Goal: Transaction & Acquisition: Purchase product/service

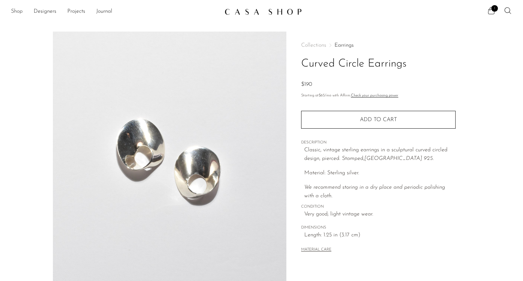
click at [19, 12] on link "Shop" at bounding box center [17, 11] width 12 height 9
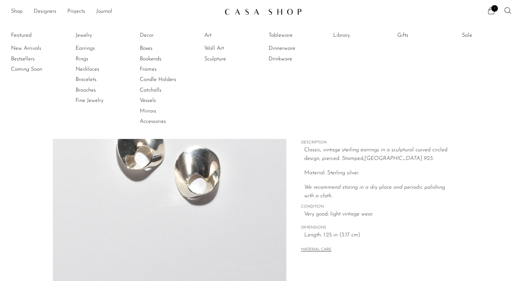
click at [80, 44] on li "Earrings" at bounding box center [101, 48] width 51 height 10
click at [81, 47] on link "Earrings" at bounding box center [101, 49] width 51 height 8
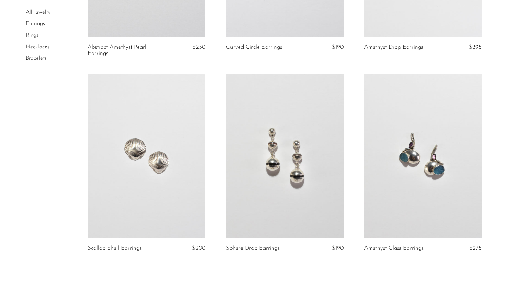
scroll to position [2231, 0]
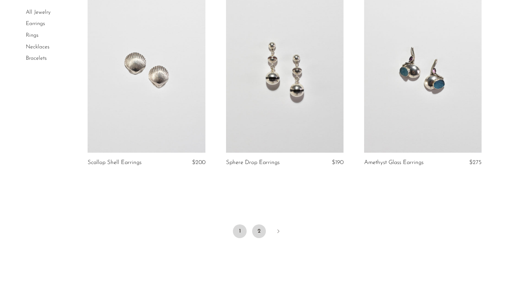
click at [257, 230] on link "2" at bounding box center [259, 231] width 14 height 14
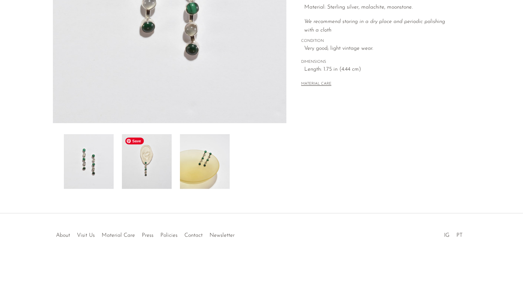
click at [144, 169] on img at bounding box center [147, 161] width 50 height 55
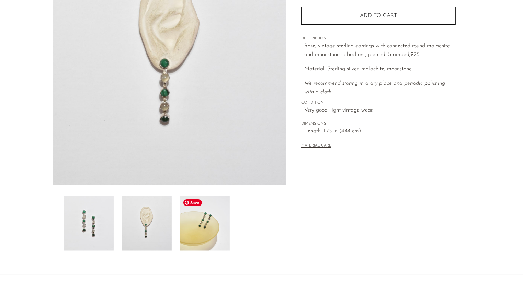
scroll to position [28, 0]
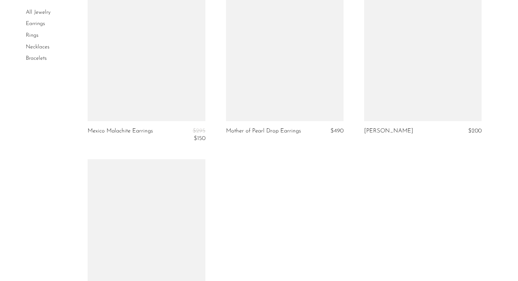
scroll to position [1648, 0]
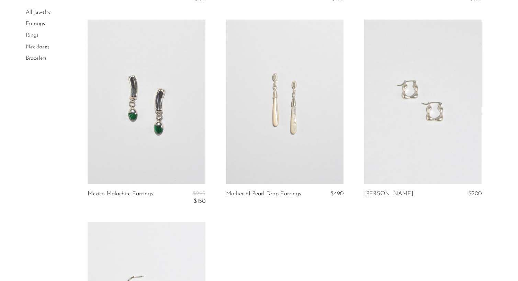
click at [176, 104] on link at bounding box center [146, 102] width 117 height 164
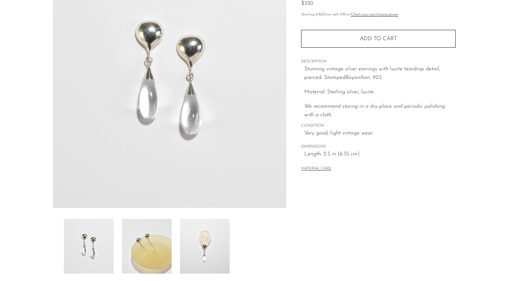
scroll to position [137, 0]
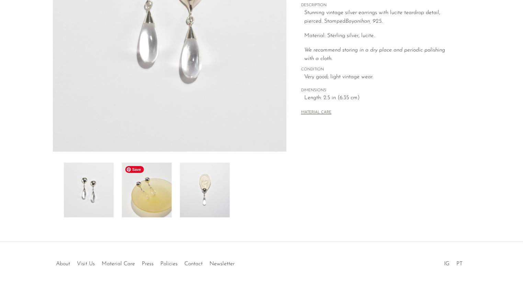
click at [154, 186] on img at bounding box center [147, 190] width 50 height 55
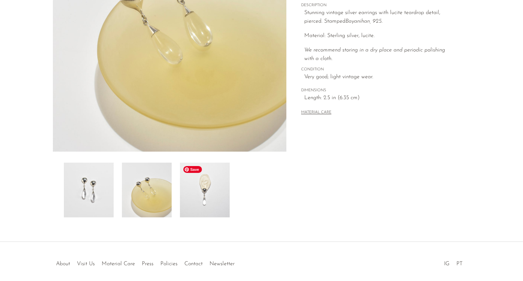
click at [199, 194] on img at bounding box center [205, 190] width 50 height 55
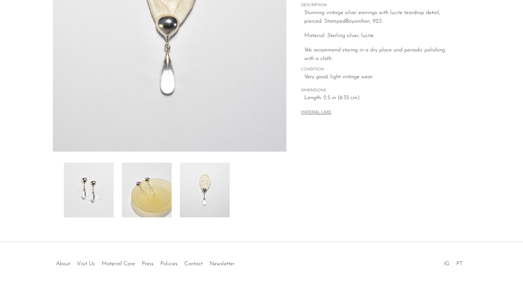
scroll to position [34, 0]
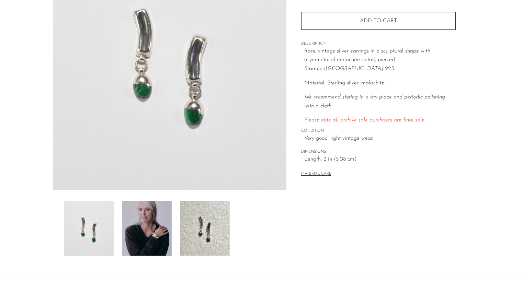
scroll to position [166, 0]
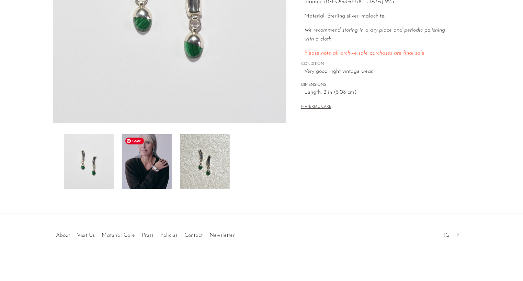
click at [150, 162] on img at bounding box center [147, 161] width 50 height 55
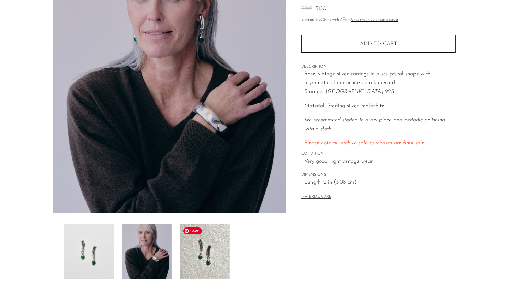
scroll to position [131, 0]
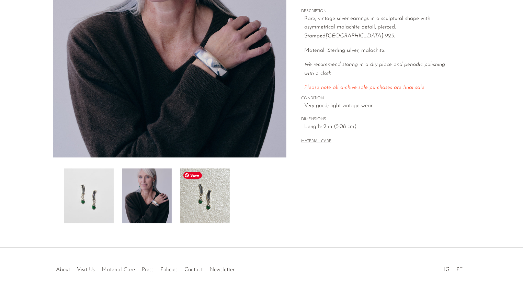
click at [210, 208] on img at bounding box center [205, 196] width 50 height 55
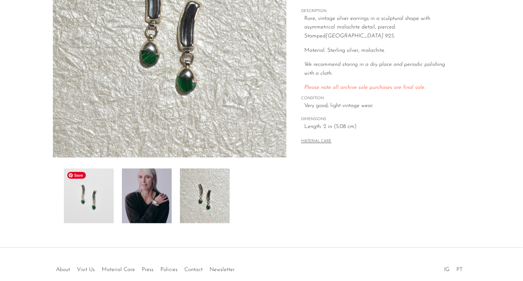
click at [85, 195] on img at bounding box center [89, 196] width 50 height 55
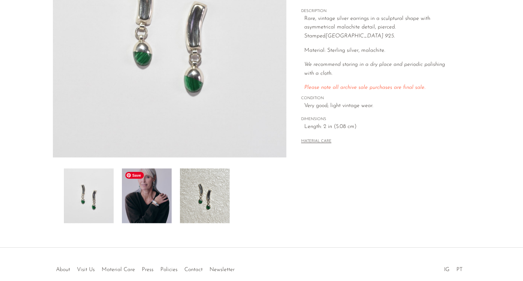
click at [128, 194] on img at bounding box center [147, 196] width 50 height 55
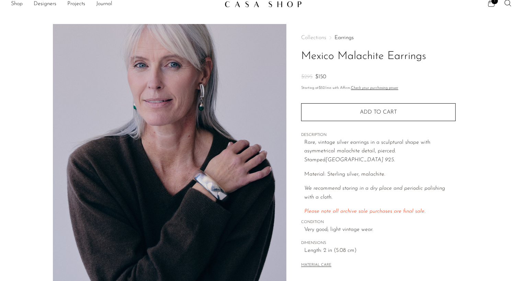
scroll to position [0, 0]
